Goal: Task Accomplishment & Management: Use online tool/utility

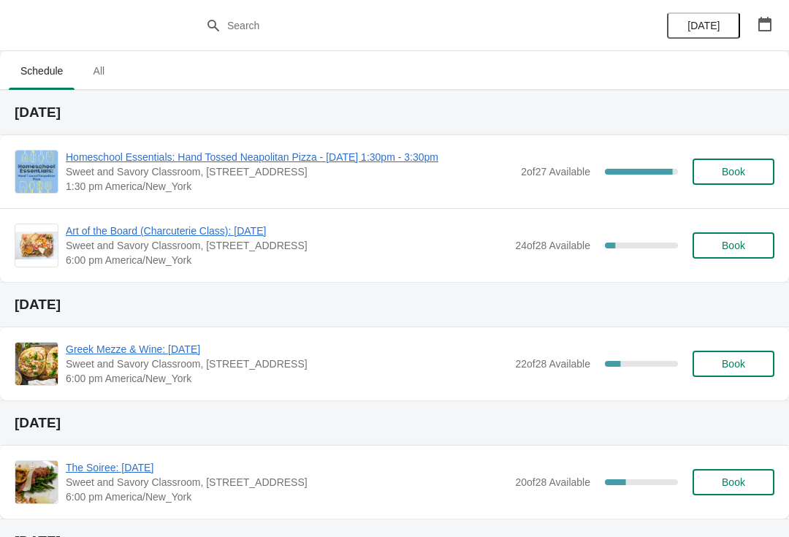
click at [334, 156] on span "Homeschool Essentials: Hand Tossed Neapolitan Pizza - [DATE] 1:30pm - 3:30pm" at bounding box center [290, 157] width 448 height 15
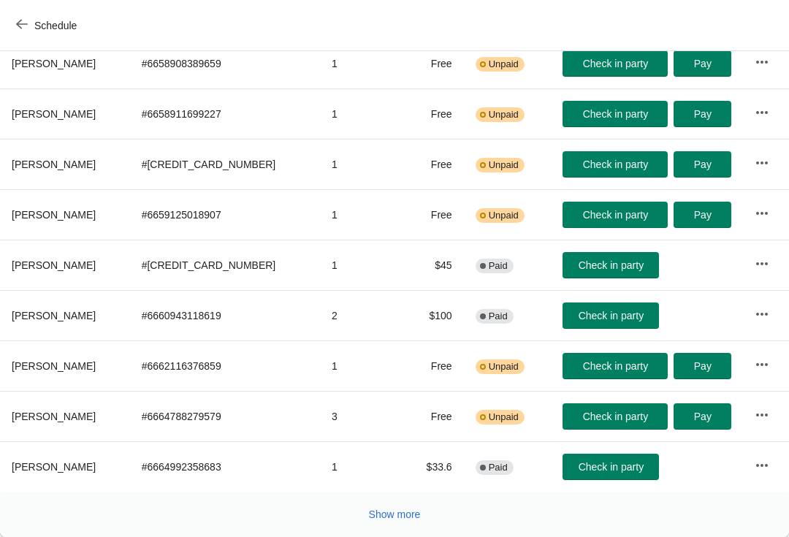
scroll to position [254, 0]
click at [618, 311] on span "Check in party" at bounding box center [611, 316] width 65 height 12
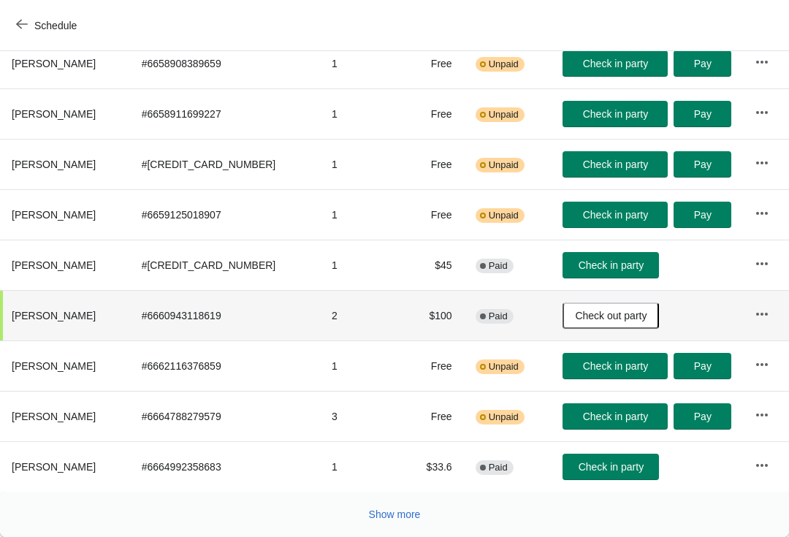
click at [400, 525] on button "Show more" at bounding box center [395, 514] width 64 height 26
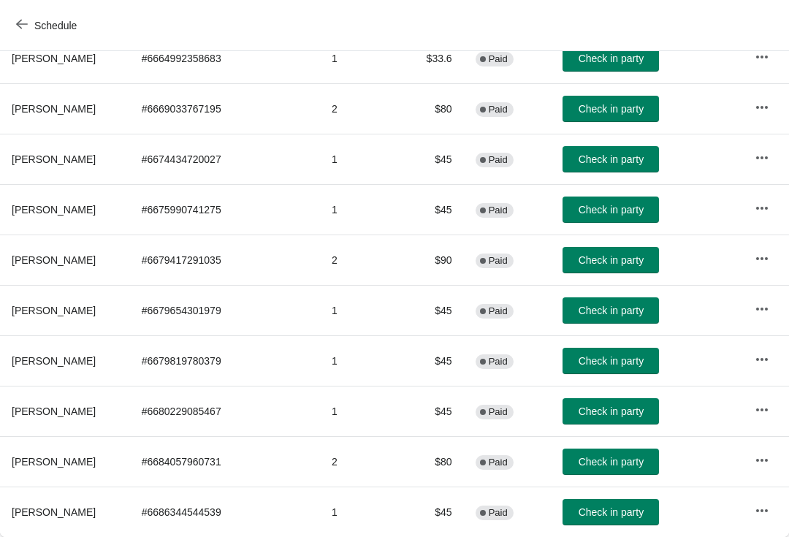
scroll to position [663, 0]
click at [594, 308] on span "Check in party" at bounding box center [611, 311] width 65 height 12
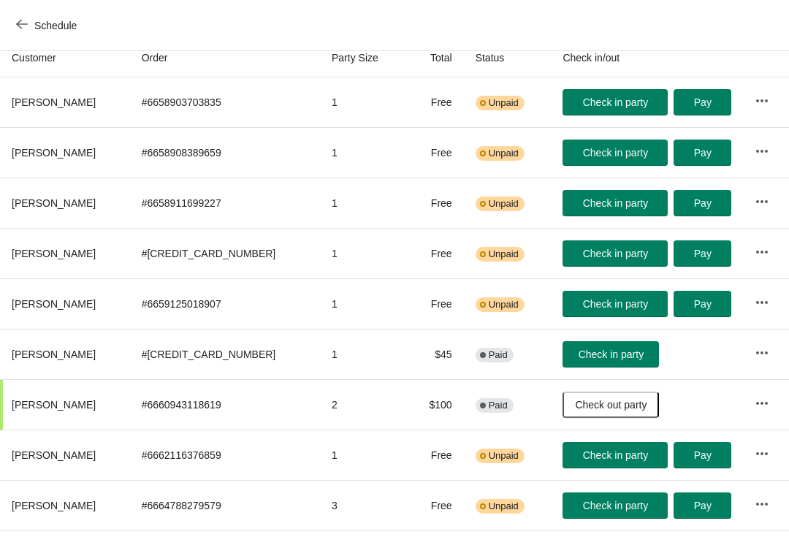
scroll to position [164, 0]
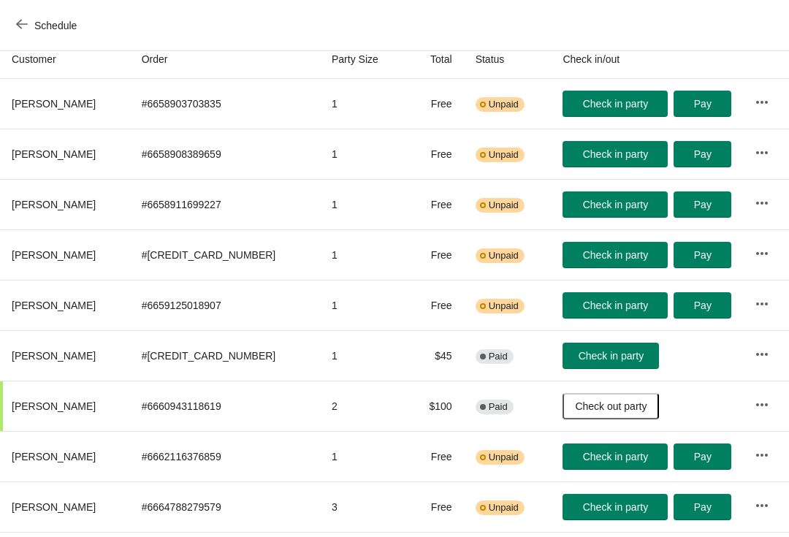
click at [630, 308] on span "Check in party" at bounding box center [615, 305] width 65 height 12
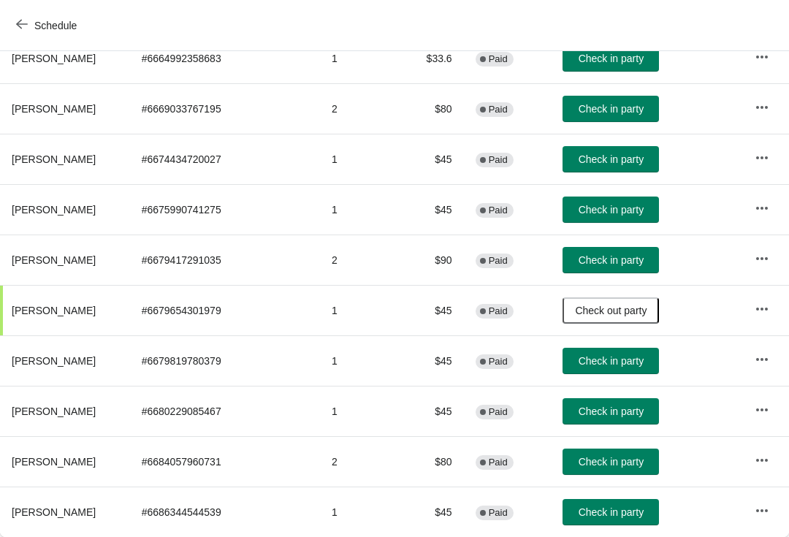
scroll to position [663, 0]
click at [571, 453] on button "Check in party" at bounding box center [610, 462] width 96 height 26
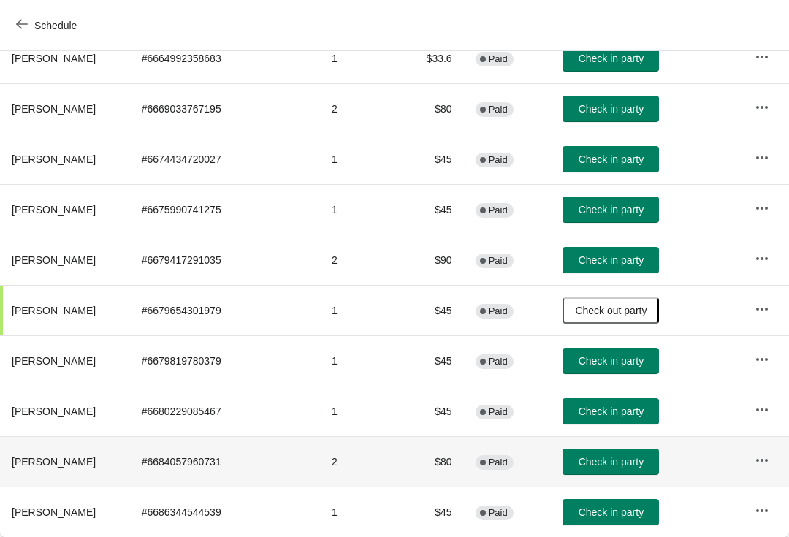
click at [590, 506] on span "Check in party" at bounding box center [611, 512] width 65 height 12
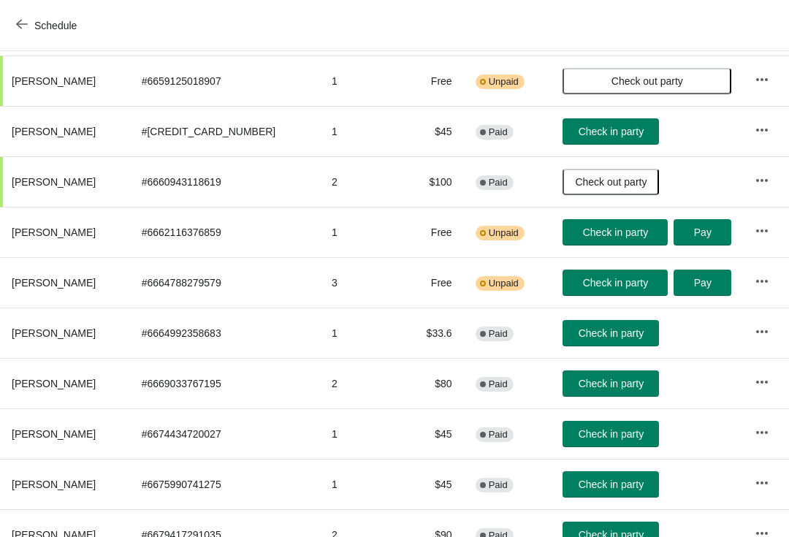
scroll to position [386, 0]
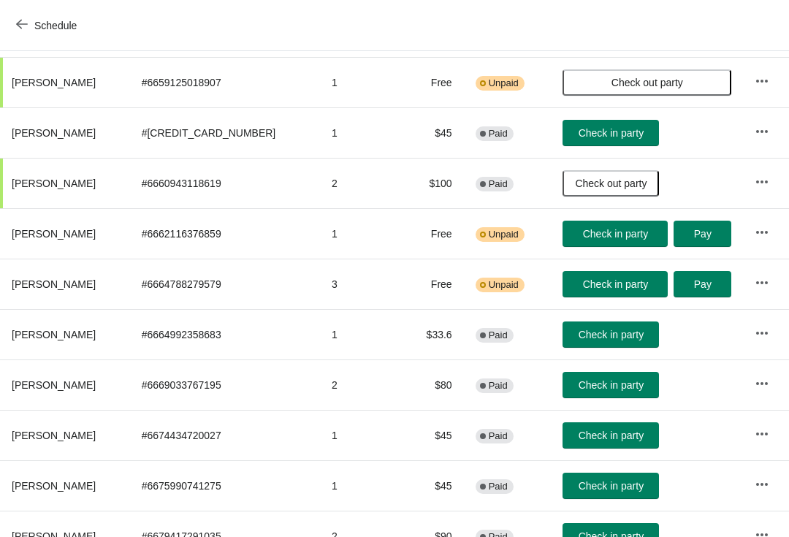
click at [586, 129] on span "Check in party" at bounding box center [611, 133] width 65 height 12
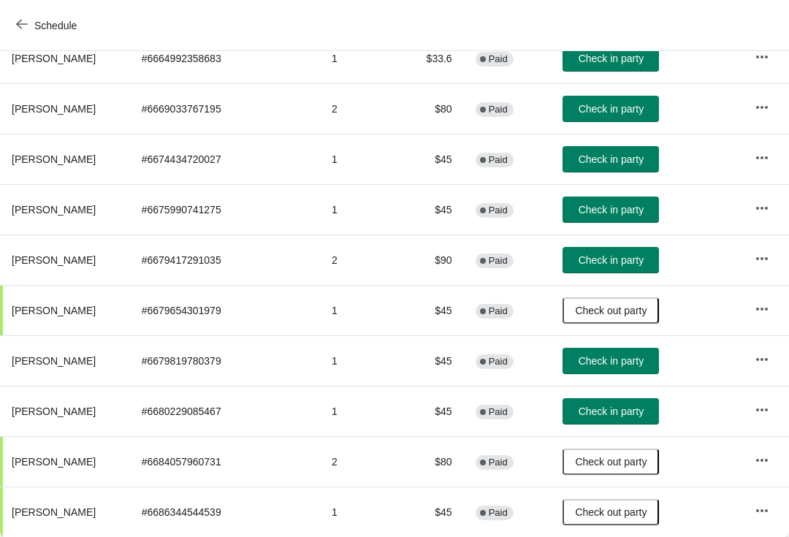
scroll to position [663, 0]
click at [584, 410] on span "Check in party" at bounding box center [611, 411] width 65 height 12
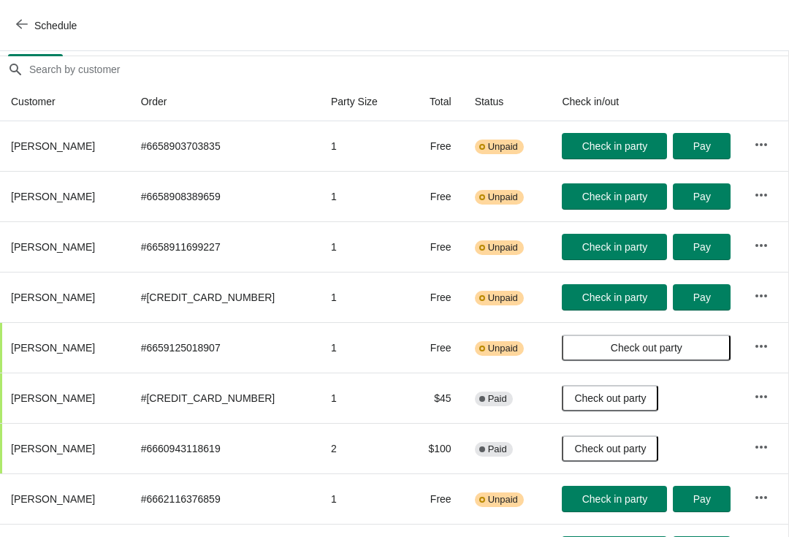
scroll to position [121, 1]
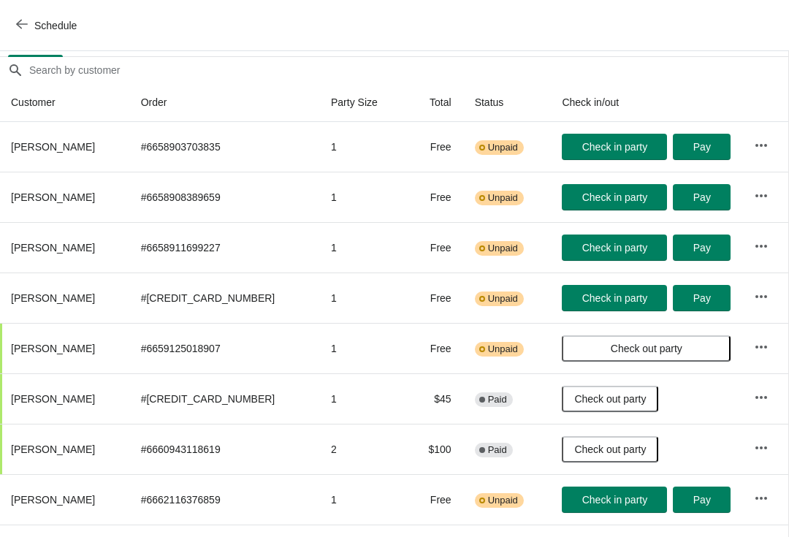
click at [609, 248] on span "Check in party" at bounding box center [614, 248] width 65 height 12
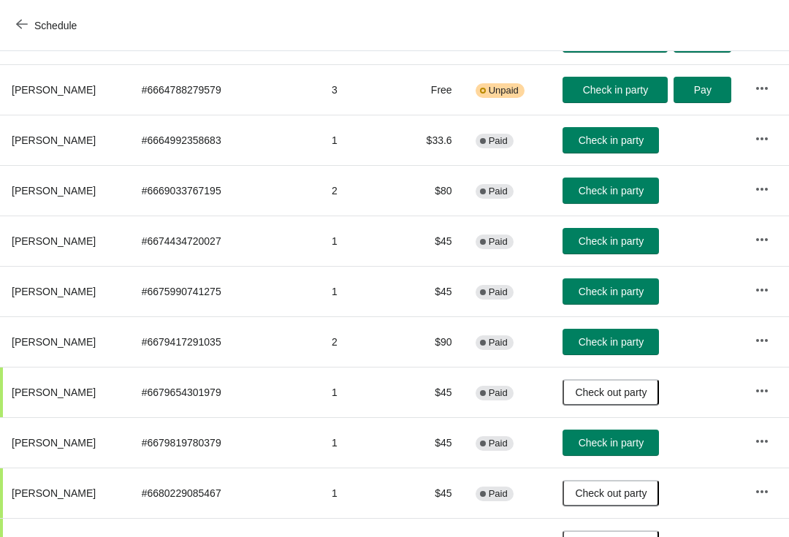
scroll to position [582, 0]
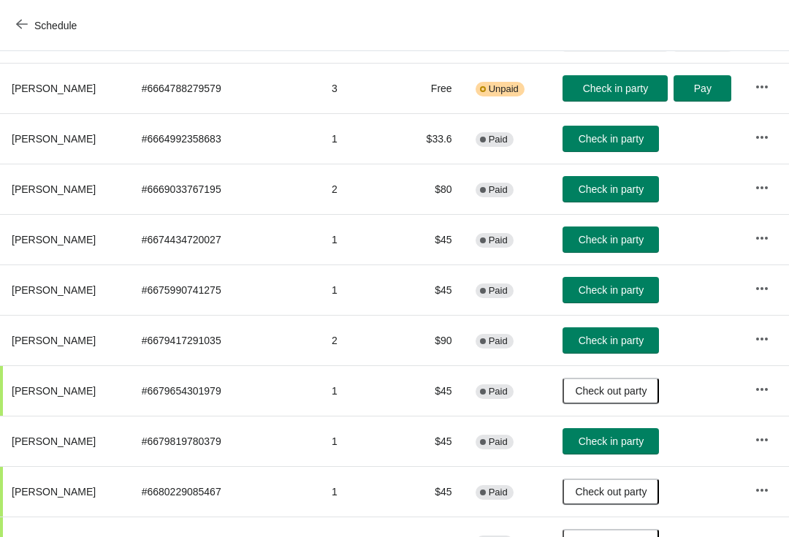
click at [621, 440] on span "Check in party" at bounding box center [611, 441] width 65 height 12
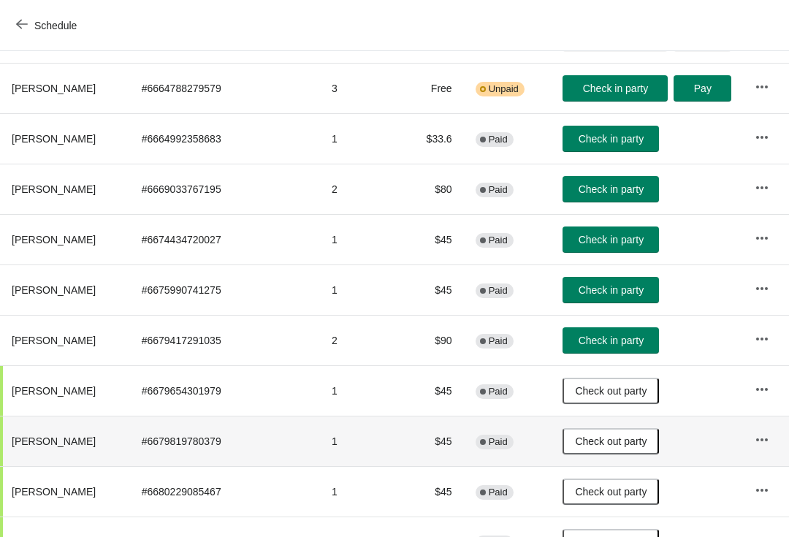
click at [598, 302] on button "Check in party" at bounding box center [610, 290] width 96 height 26
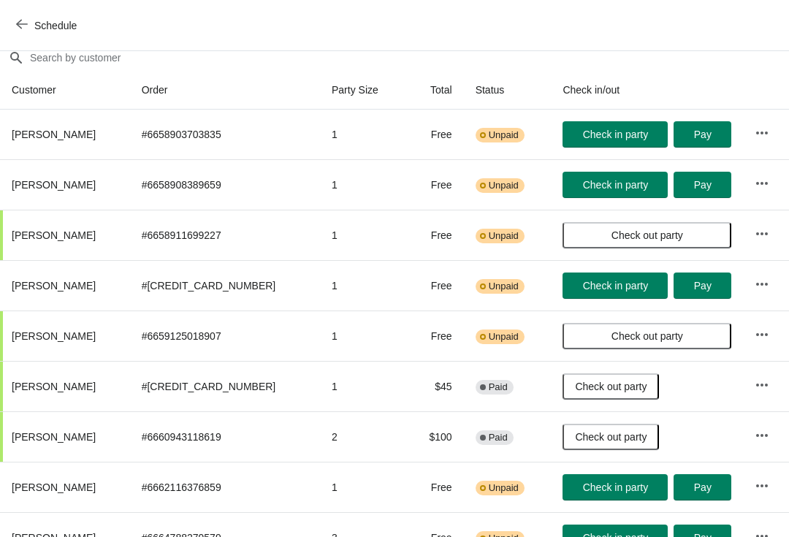
scroll to position [132, 0]
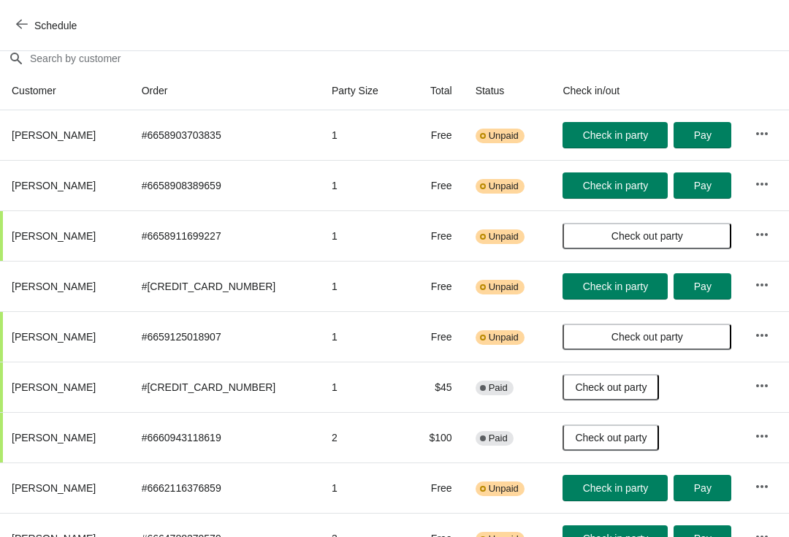
click at [603, 138] on span "Check in party" at bounding box center [615, 135] width 65 height 12
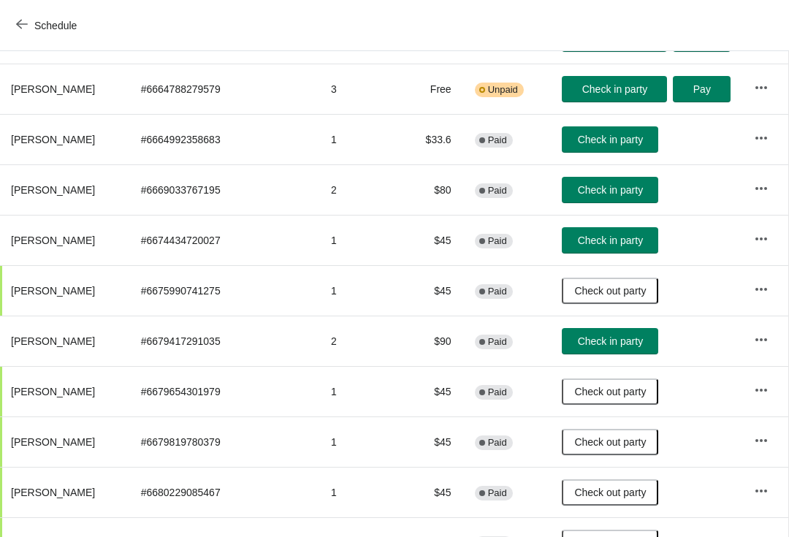
scroll to position [583, 1]
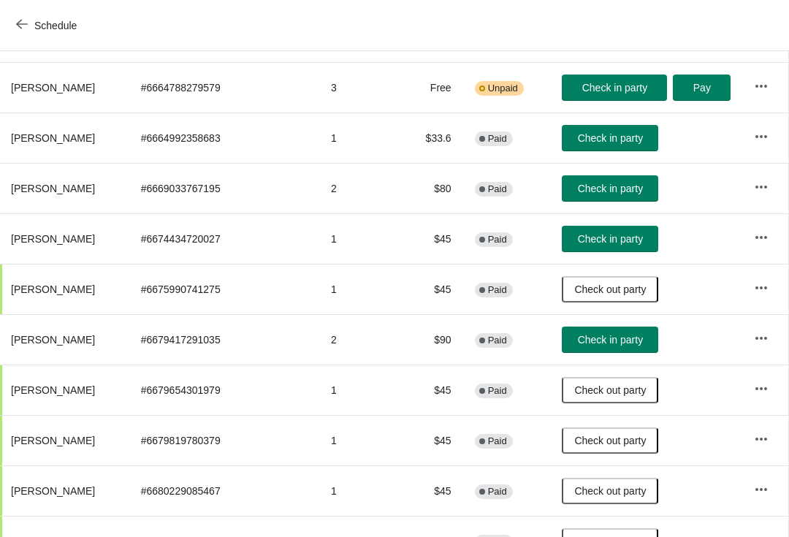
click at [596, 345] on span "Check in party" at bounding box center [610, 340] width 65 height 12
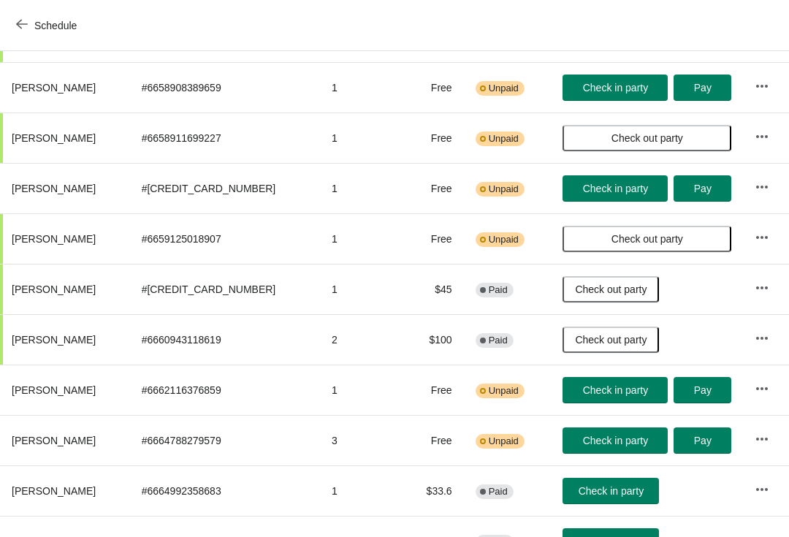
scroll to position [227, 0]
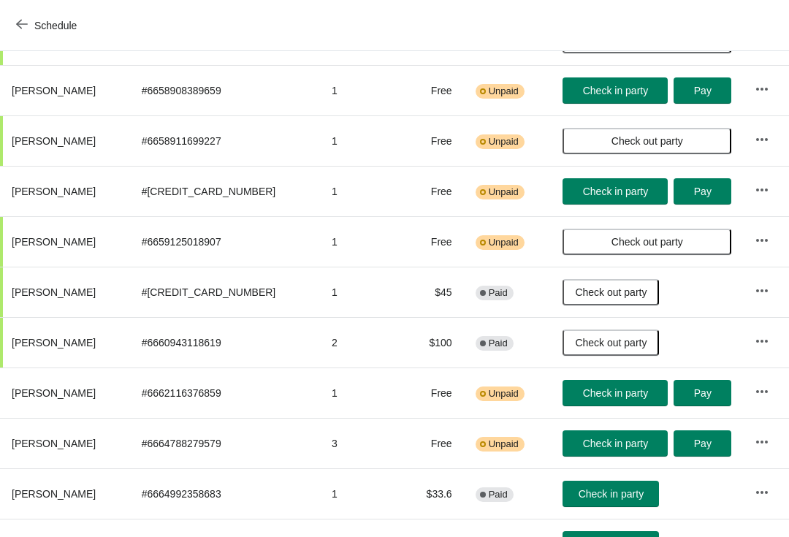
click at [603, 191] on span "Check in party" at bounding box center [615, 192] width 65 height 12
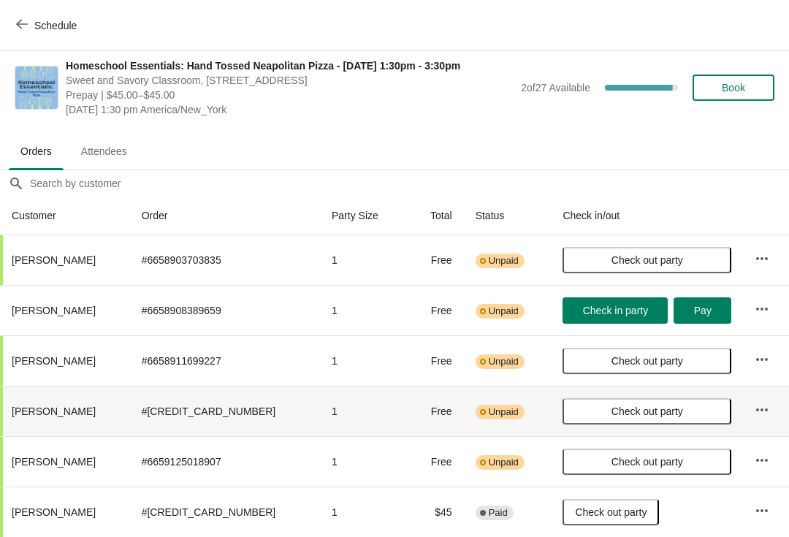
scroll to position [7, 0]
click at [592, 315] on span "Check in party" at bounding box center [615, 311] width 65 height 12
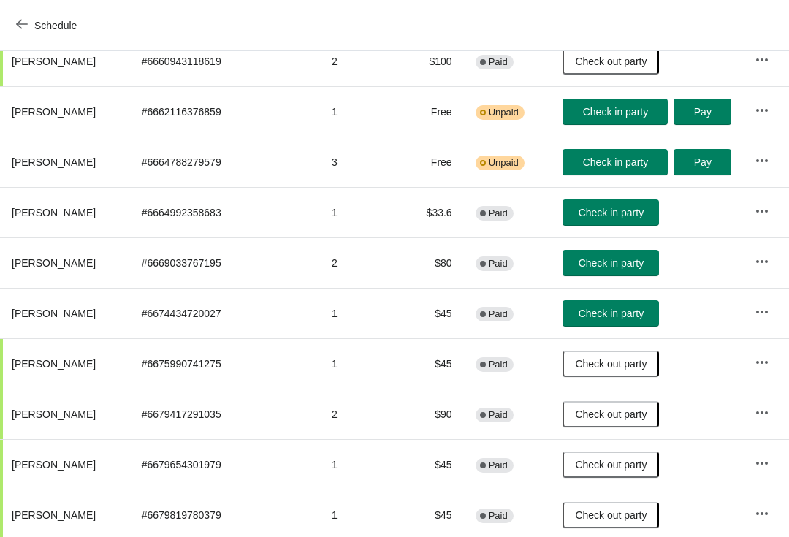
scroll to position [505, 0]
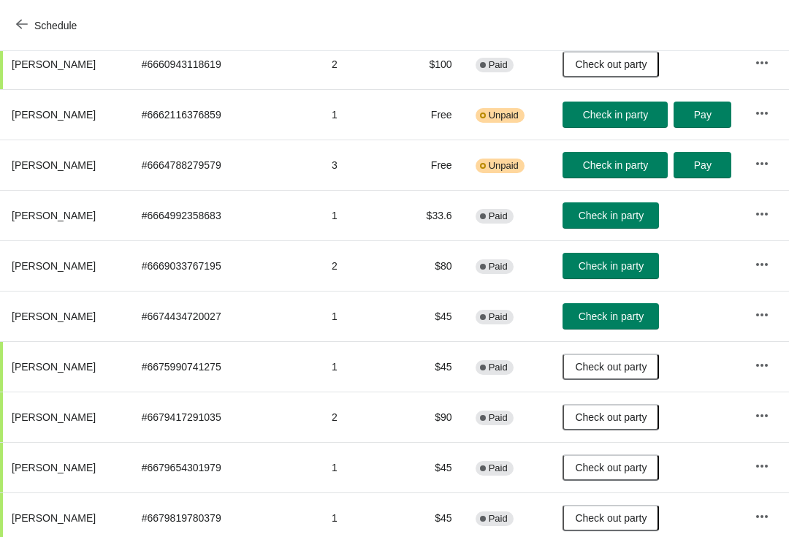
click at [593, 218] on span "Check in party" at bounding box center [611, 216] width 65 height 12
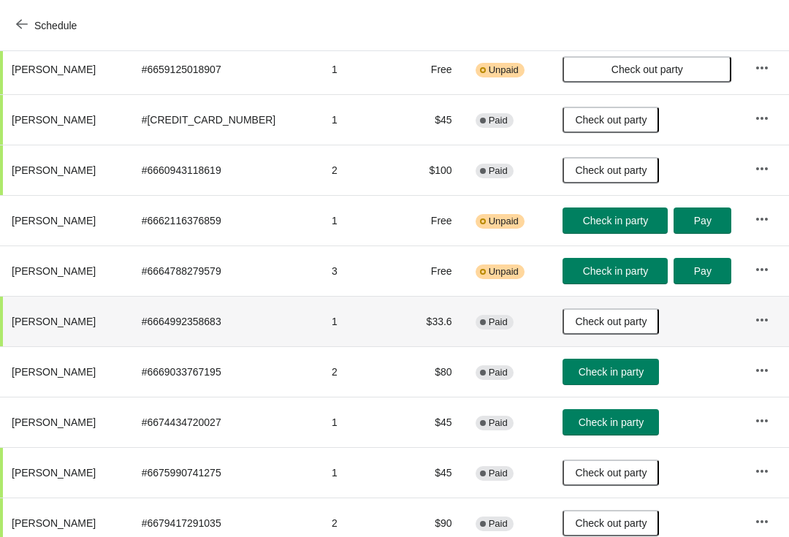
scroll to position [400, 0]
click at [601, 210] on button "Check in party" at bounding box center [614, 220] width 105 height 26
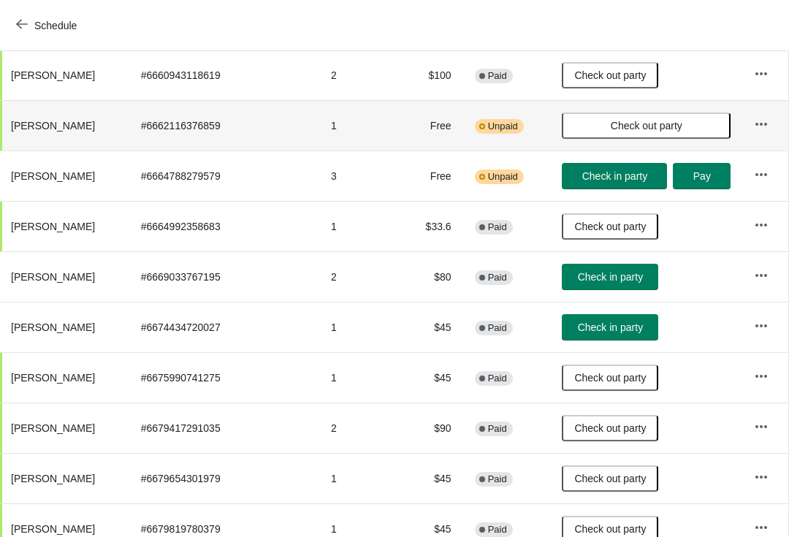
scroll to position [496, 1]
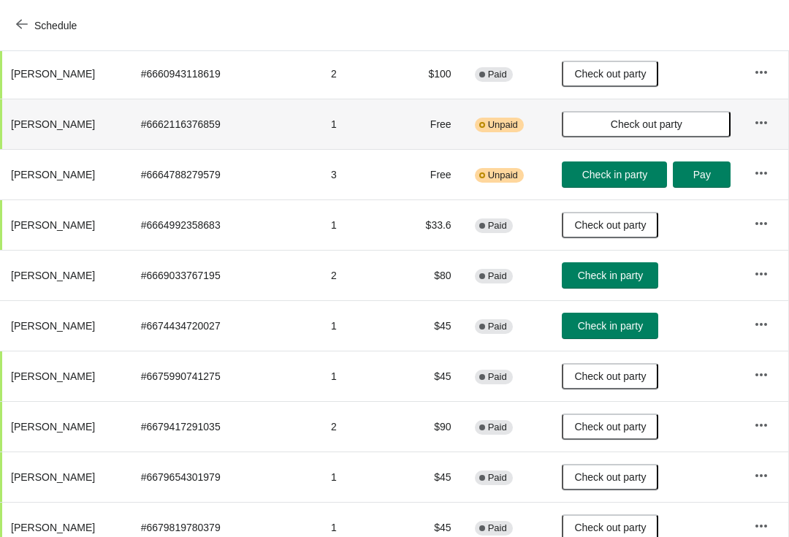
click at [596, 175] on span "Check in party" at bounding box center [614, 175] width 65 height 12
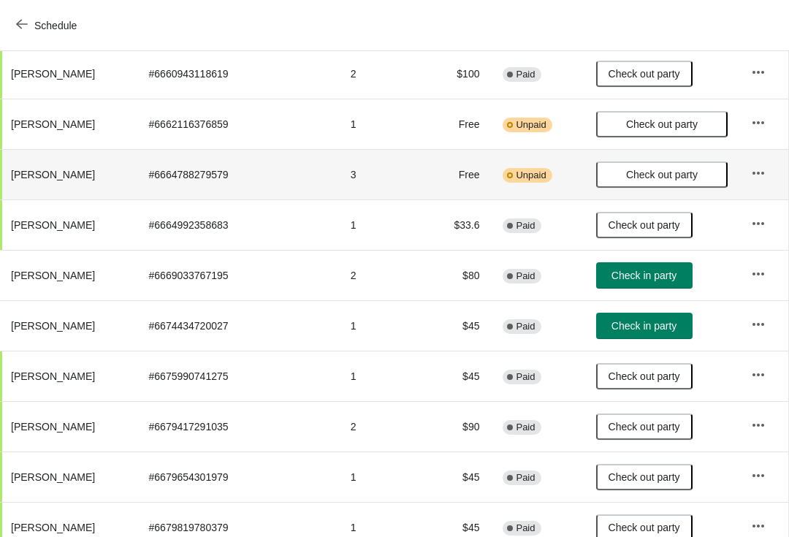
click at [632, 272] on span "Check in party" at bounding box center [643, 276] width 65 height 12
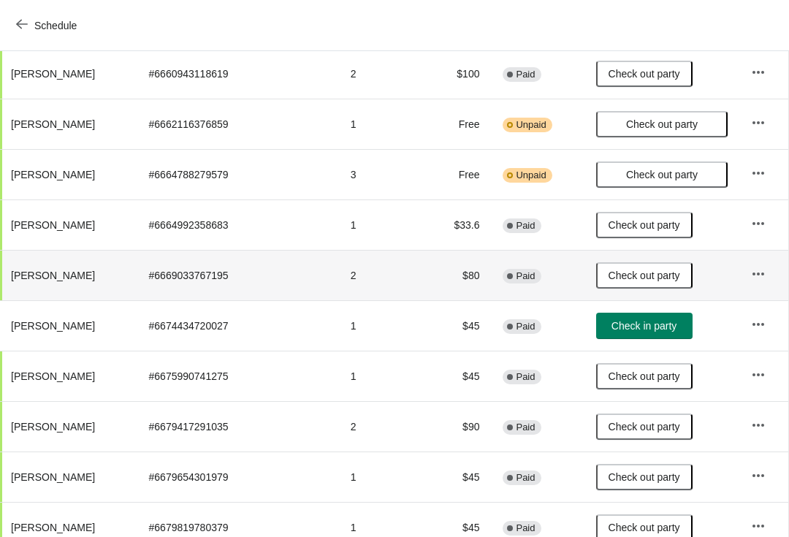
click at [634, 324] on span "Check in party" at bounding box center [643, 326] width 65 height 12
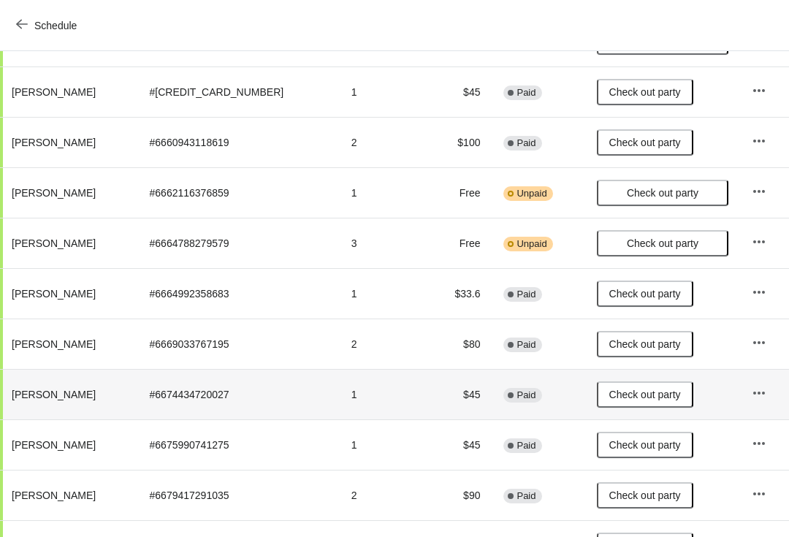
scroll to position [428, 0]
